Goal: Communication & Community: Answer question/provide support

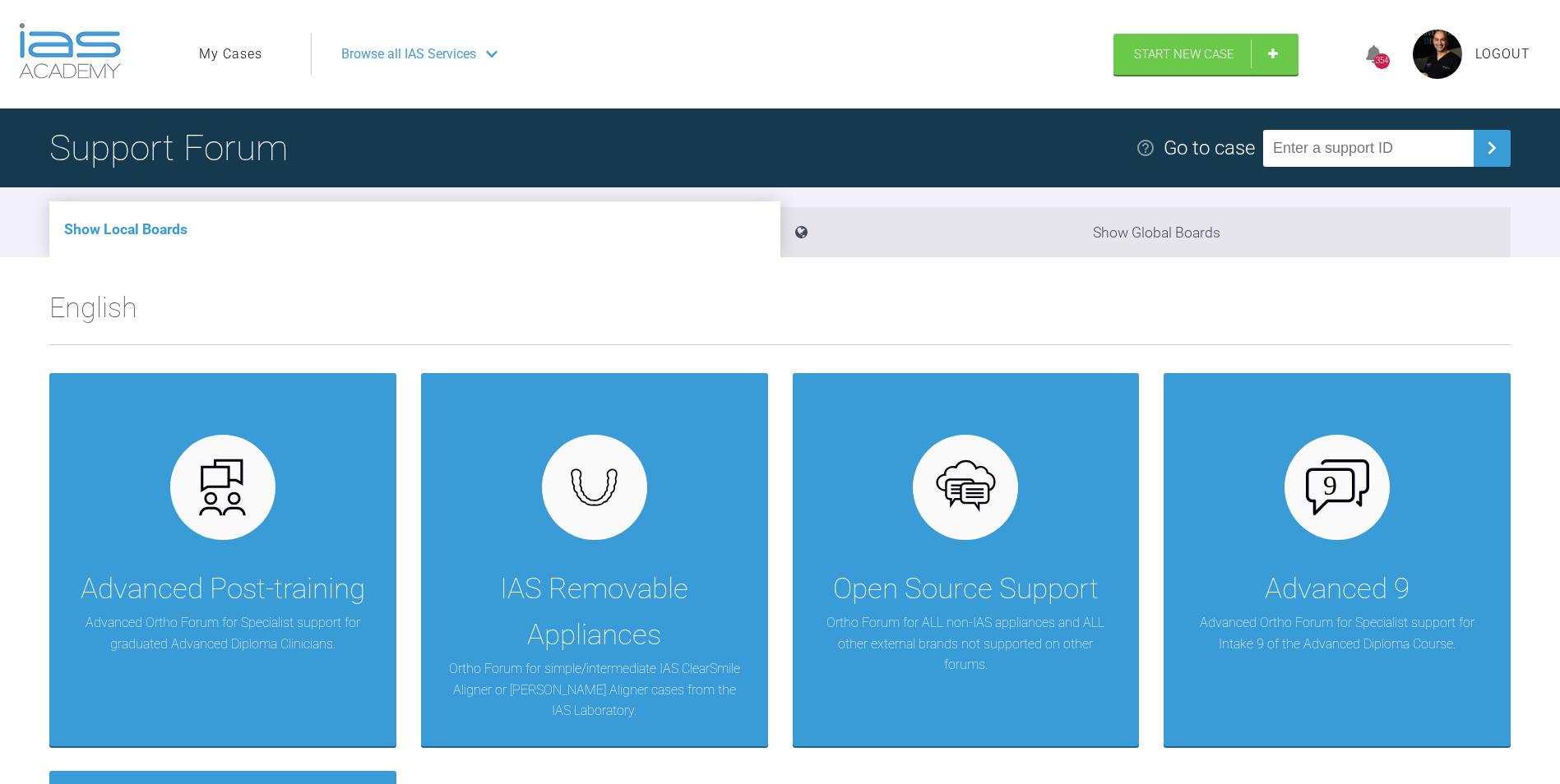
click at [225, 54] on link "My Cases" at bounding box center [231, 55] width 63 height 22
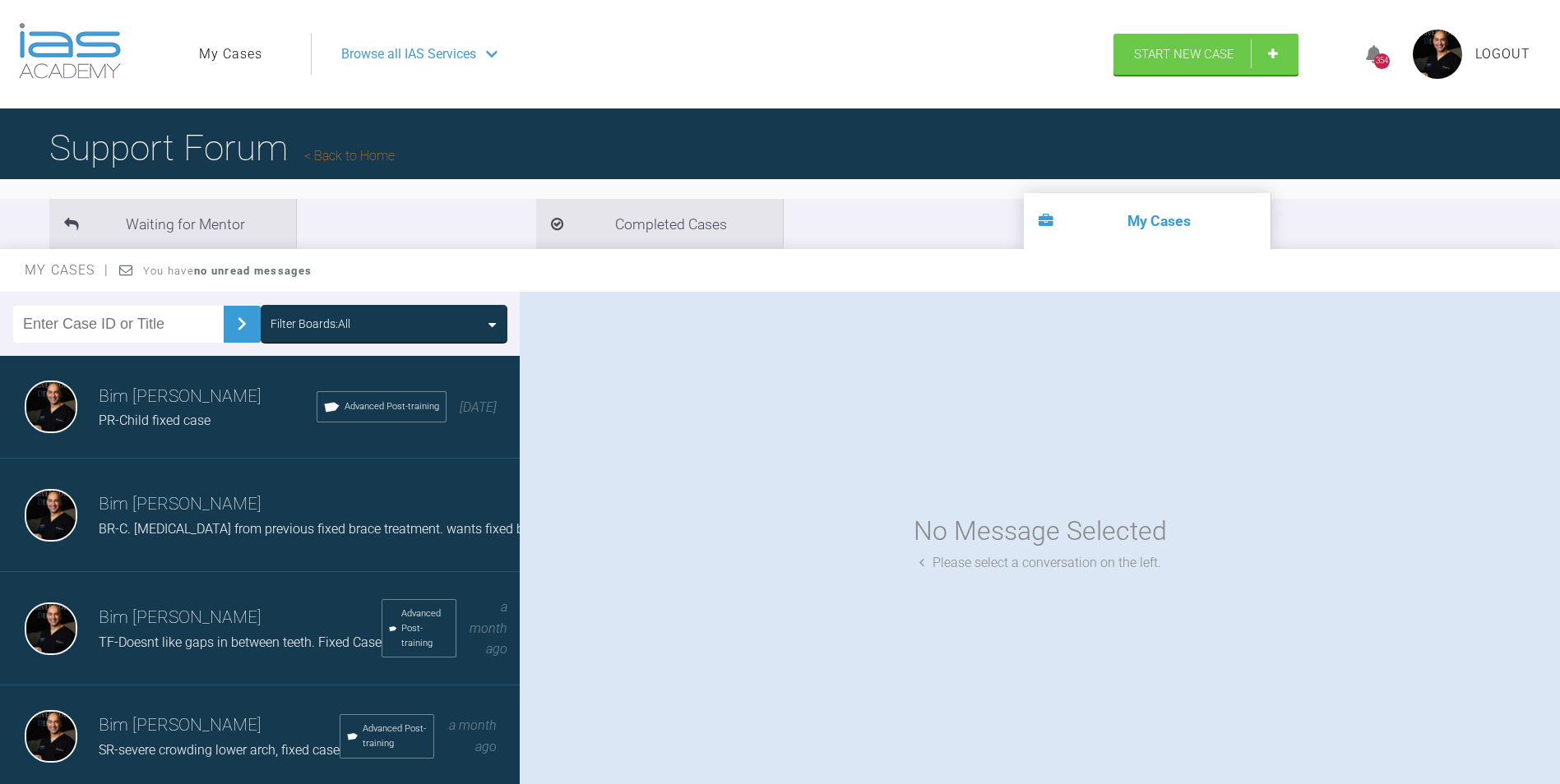
click at [228, 52] on link "My Cases" at bounding box center [231, 55] width 63 height 22
click at [162, 523] on span "BR-C. [MEDICAL_DATA] from previous fixed brace treatment. wants fixed braces ag…" at bounding box center [395, 528] width 593 height 16
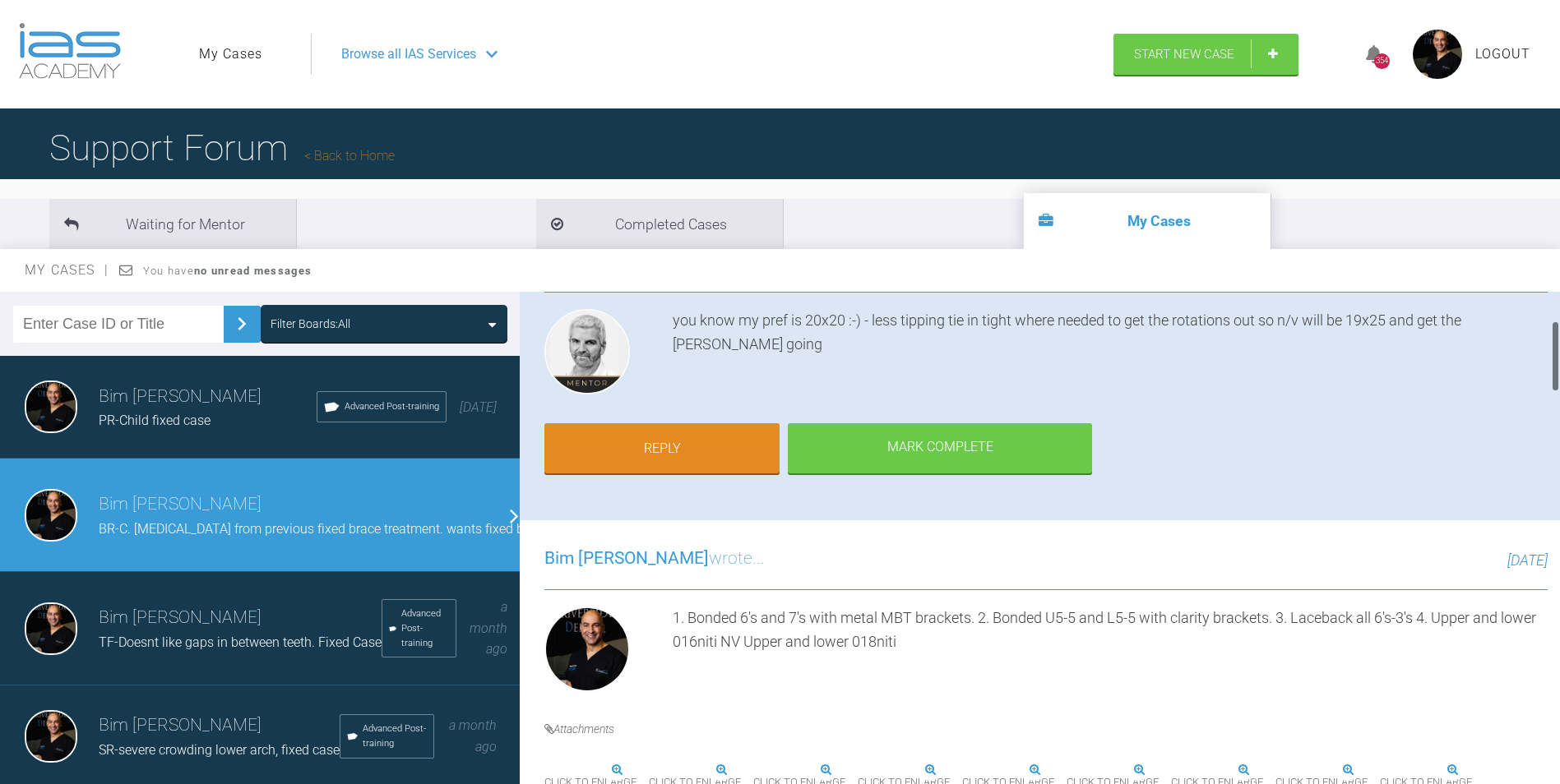
scroll to position [164, 0]
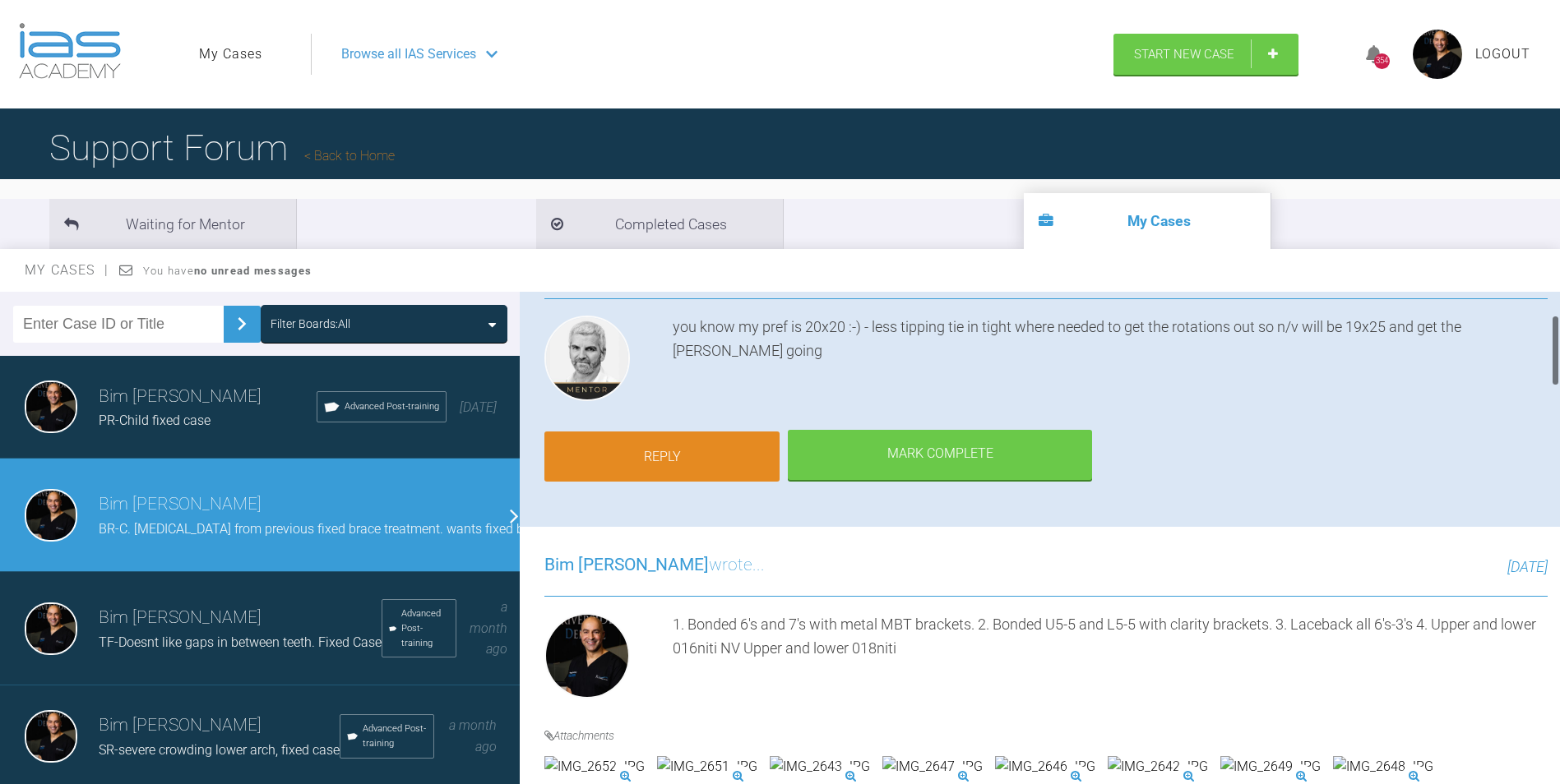
click at [640, 454] on link "Reply" at bounding box center [661, 456] width 235 height 51
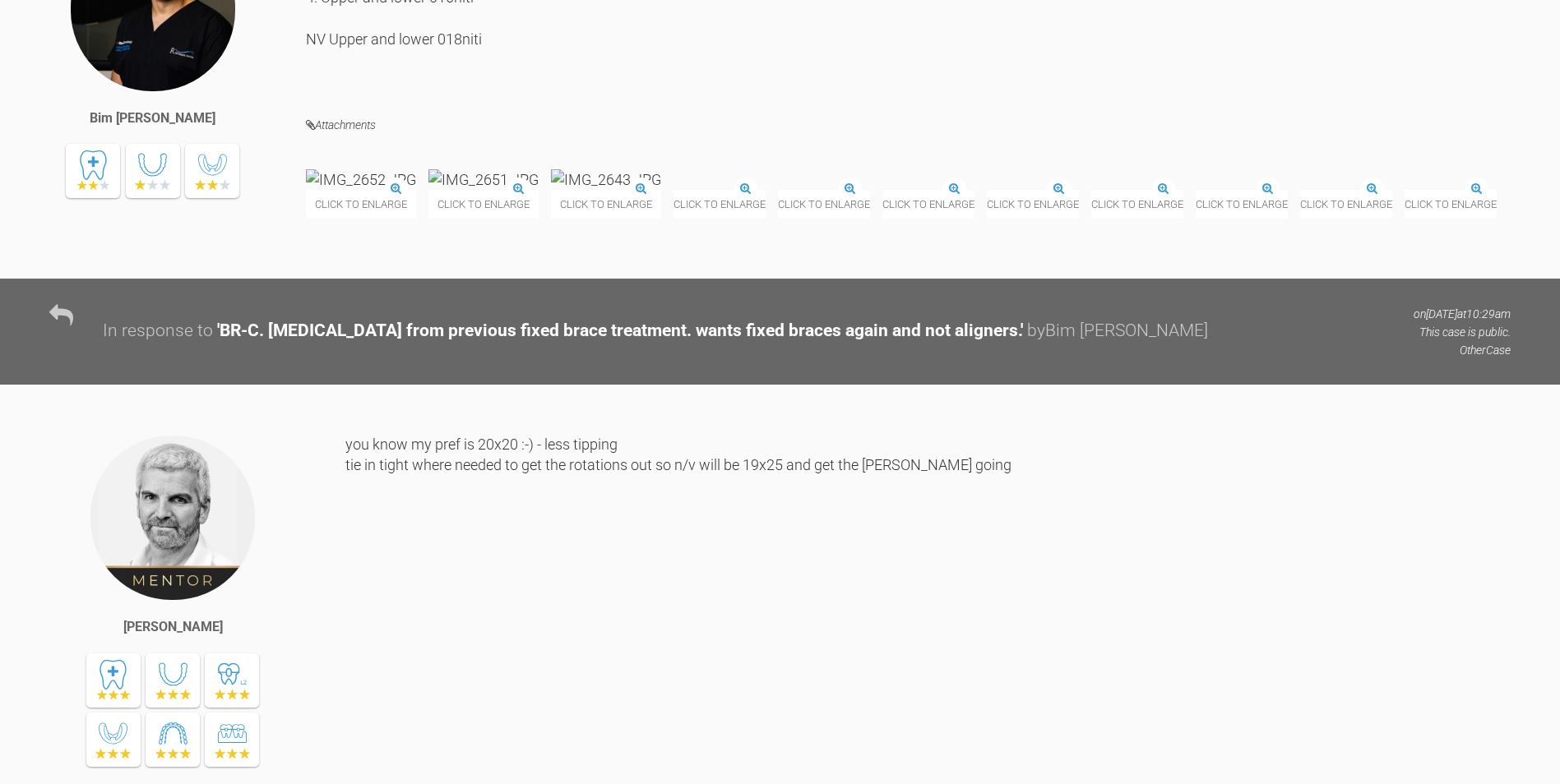
scroll to position [3712, 0]
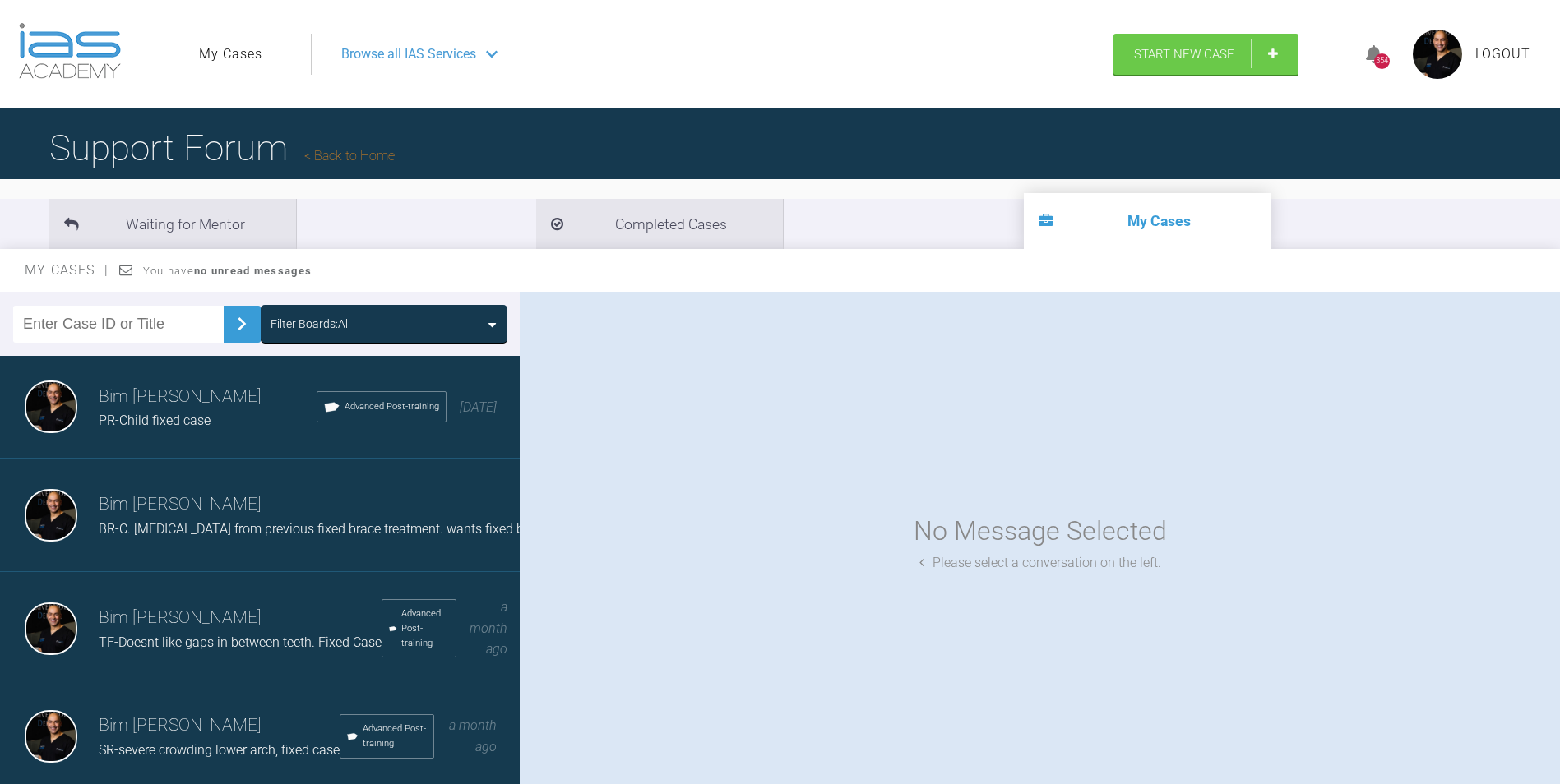
click at [177, 624] on h3 "Bim [PERSON_NAME]" at bounding box center [240, 618] width 283 height 28
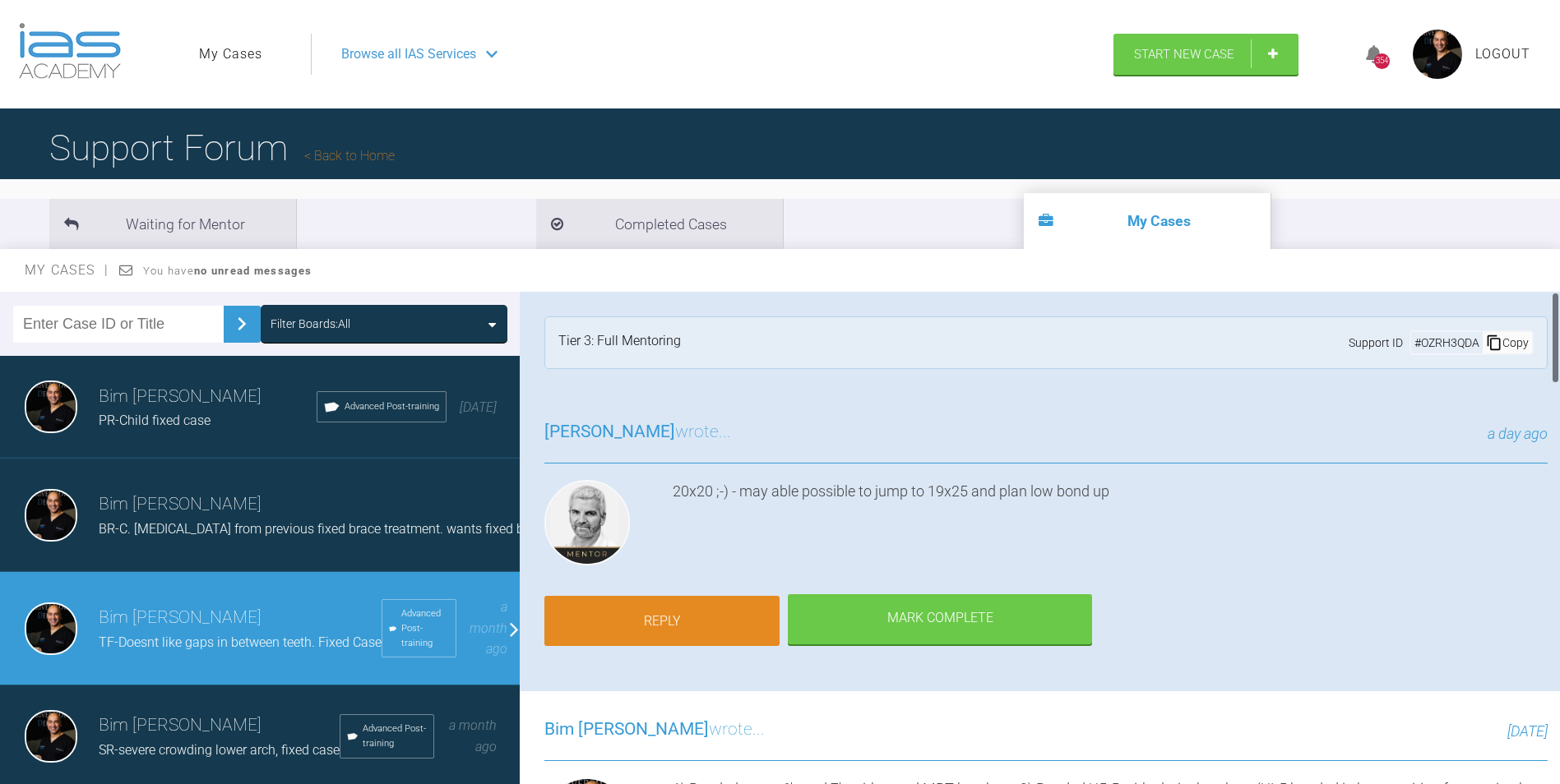
click at [617, 606] on link "Reply" at bounding box center [661, 621] width 235 height 51
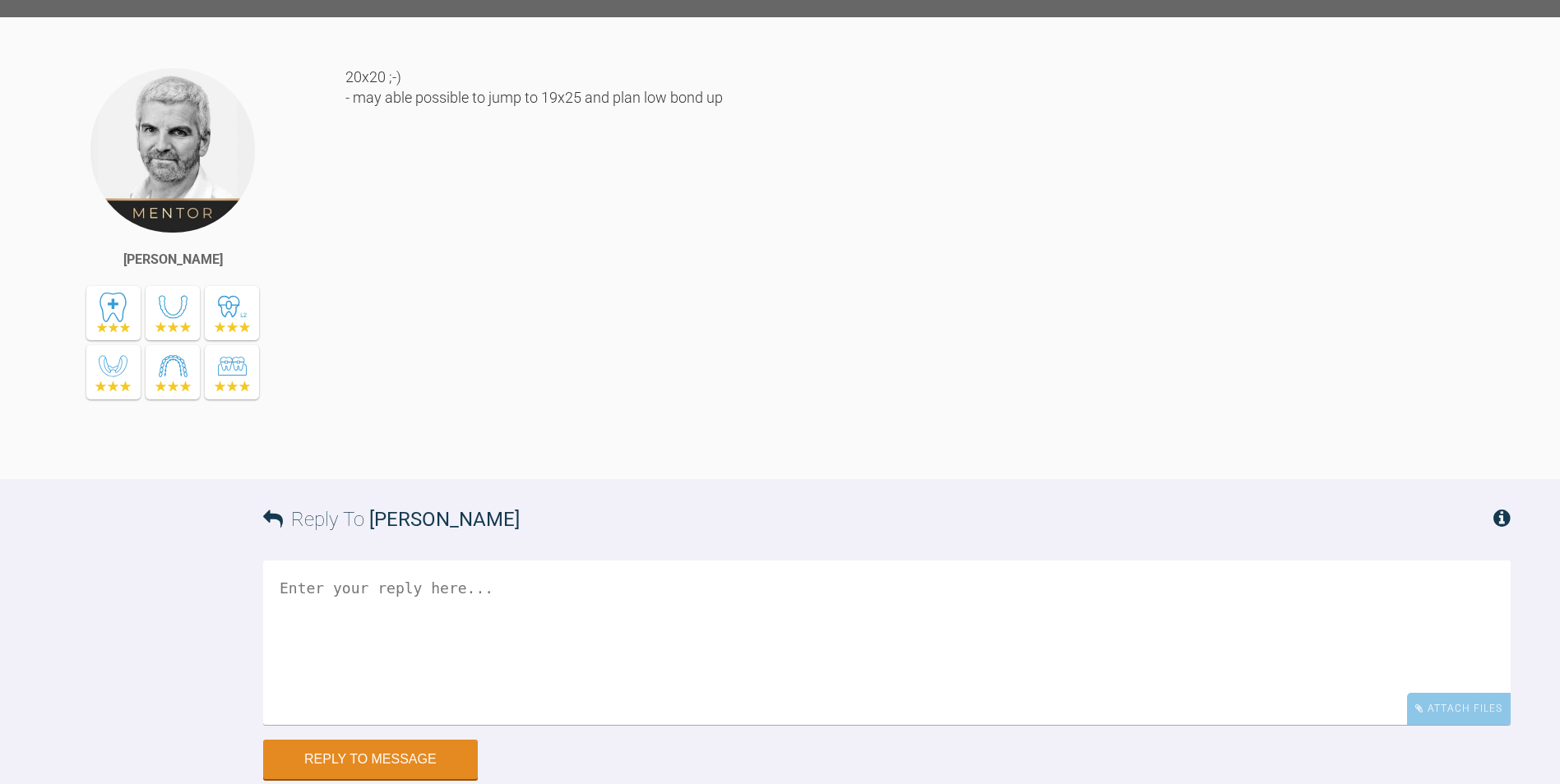
scroll to position [4768, 0]
